Goal: Check status: Check status

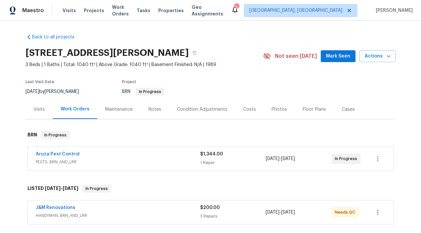
click at [63, 151] on span "Aruza Pest Control" at bounding box center [58, 154] width 44 height 7
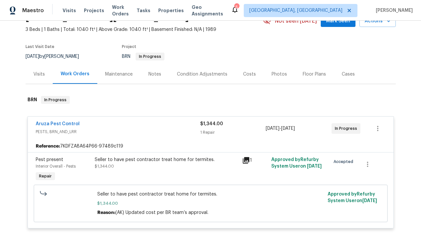
scroll to position [36, 0]
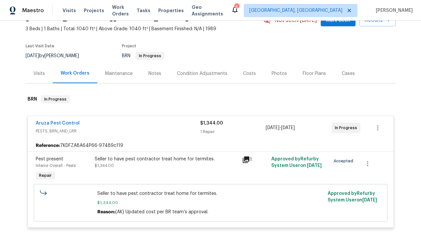
click at [40, 74] on div "Visits" at bounding box center [38, 73] width 11 height 7
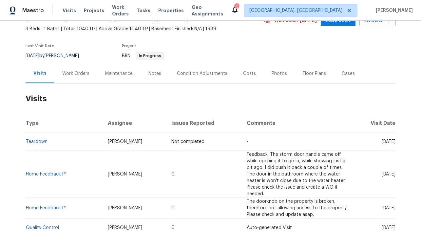
click at [80, 72] on div "Work Orders" at bounding box center [75, 73] width 27 height 7
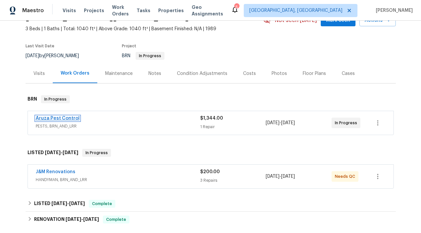
click at [70, 118] on link "Aruza Pest Control" at bounding box center [58, 118] width 44 height 5
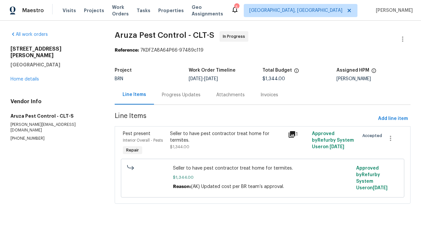
click at [183, 95] on div "Progress Updates" at bounding box center [181, 95] width 39 height 7
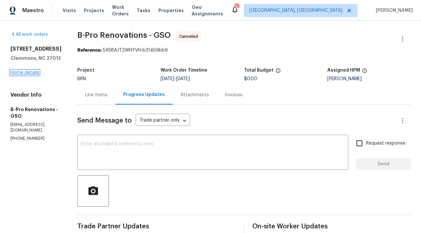
click at [25, 72] on link "Home details" at bounding box center [24, 72] width 29 height 5
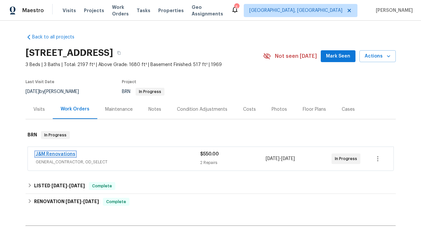
click at [68, 153] on link "J&M Renovations" at bounding box center [56, 154] width 40 height 5
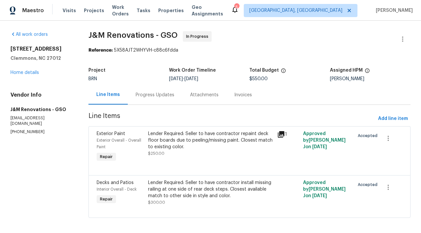
click at [145, 89] on div "Progress Updates" at bounding box center [155, 94] width 54 height 19
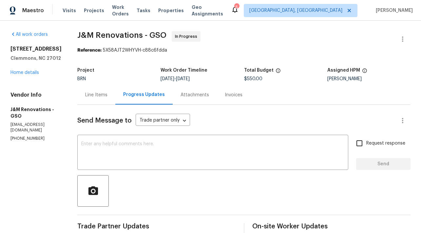
click at [101, 96] on div "Line Items" at bounding box center [96, 95] width 22 height 7
